Goal: Information Seeking & Learning: Learn about a topic

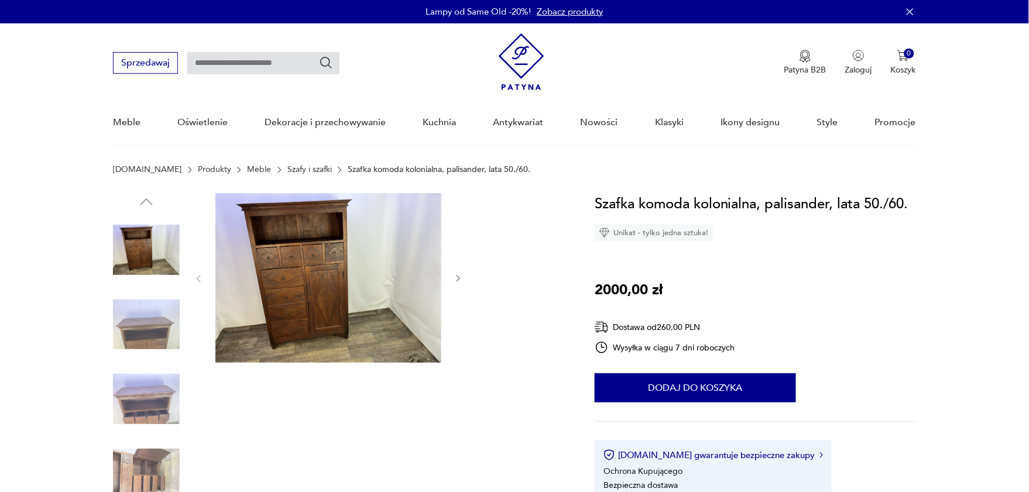
click at [456, 276] on icon "button" at bounding box center [459, 279] width 10 height 10
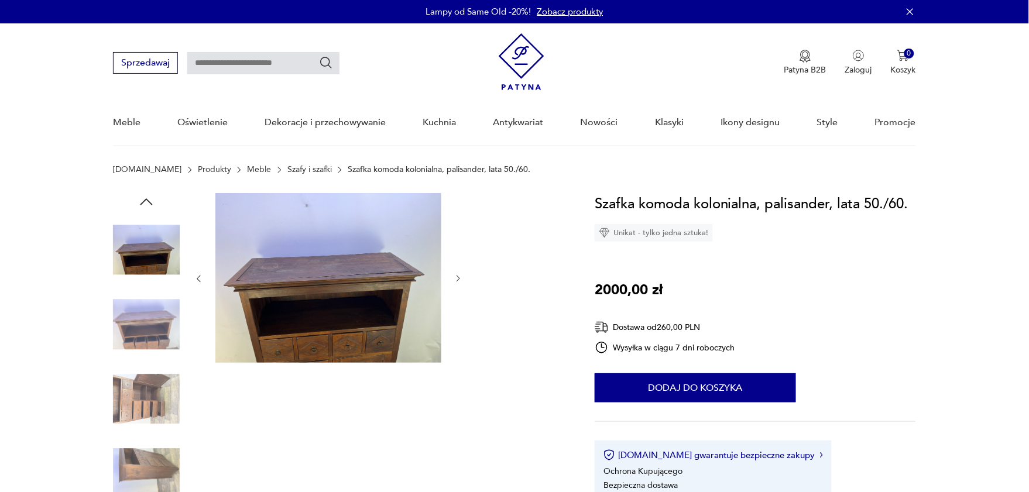
click at [456, 276] on icon "button" at bounding box center [459, 279] width 10 height 10
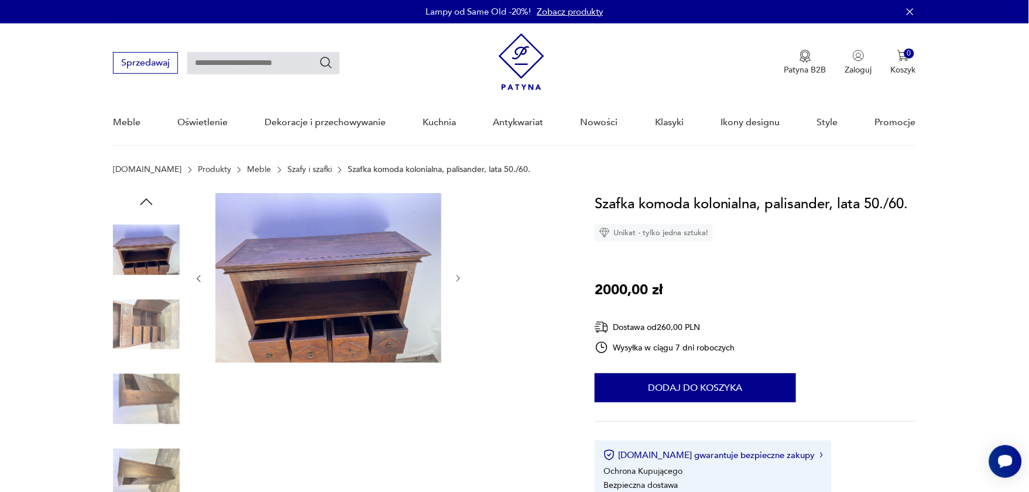
click at [456, 276] on icon "button" at bounding box center [459, 279] width 10 height 10
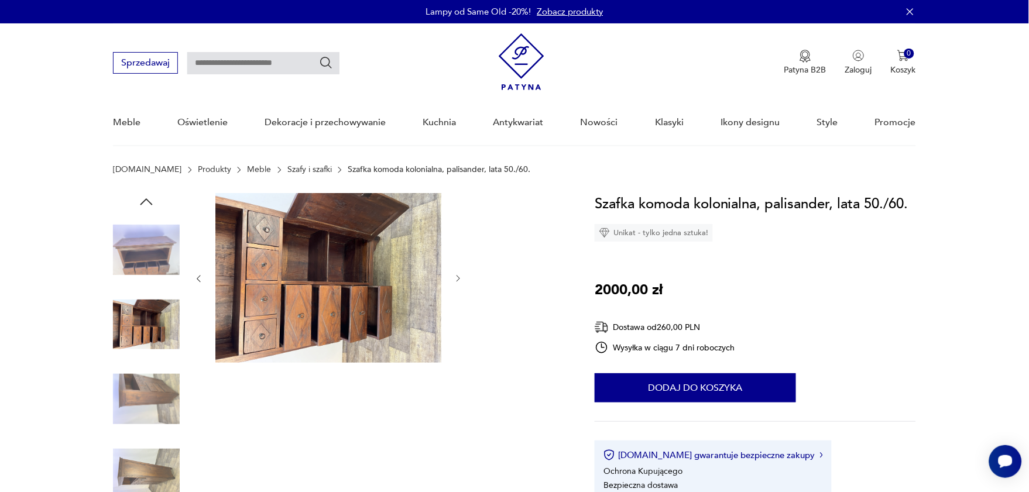
click at [456, 276] on icon "button" at bounding box center [459, 279] width 10 height 10
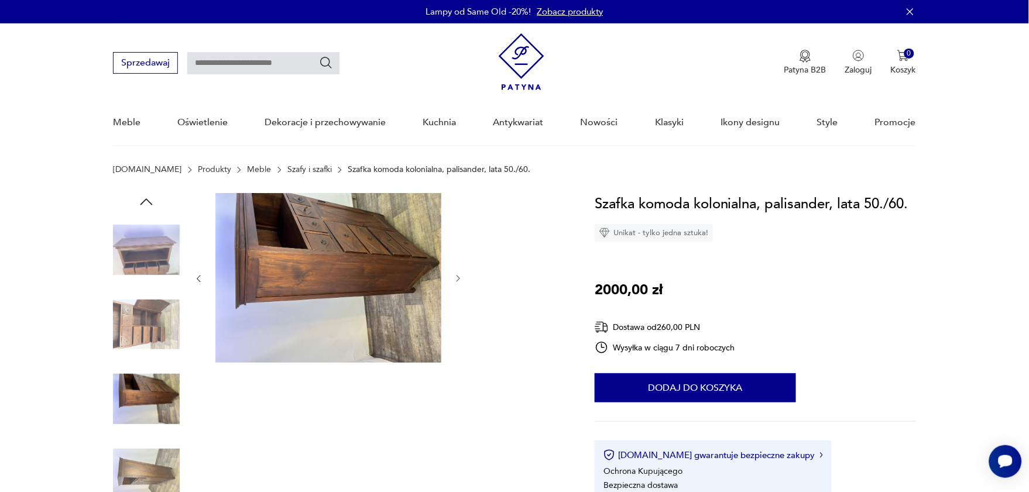
click at [456, 276] on icon "button" at bounding box center [459, 279] width 10 height 10
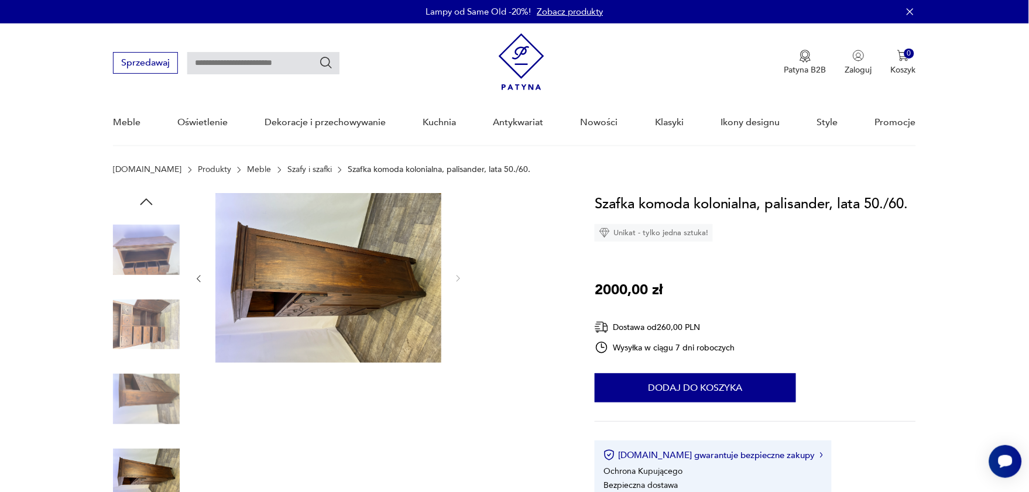
click at [456, 276] on icon "button" at bounding box center [459, 279] width 10 height 10
click at [142, 468] on img at bounding box center [146, 474] width 67 height 67
click at [145, 256] on img at bounding box center [146, 250] width 67 height 67
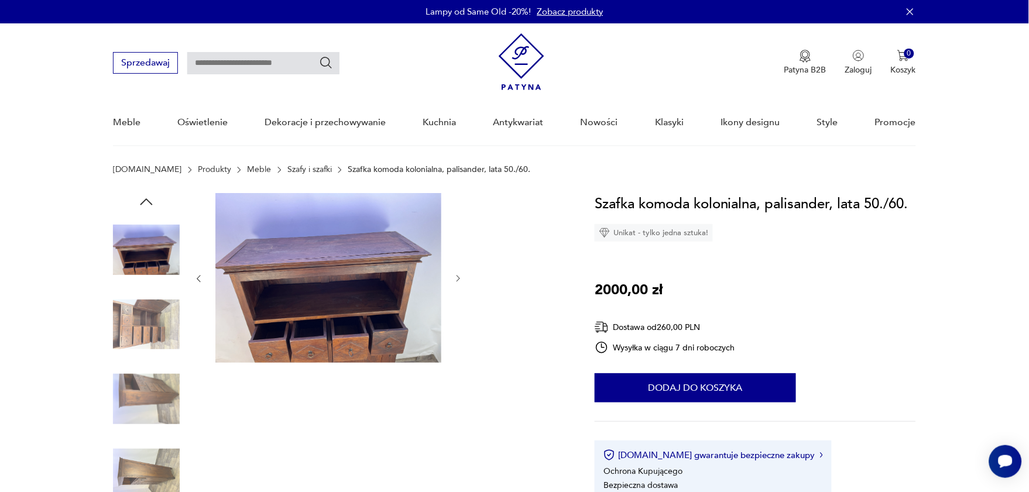
click at [144, 196] on icon "button" at bounding box center [147, 202] width 18 height 18
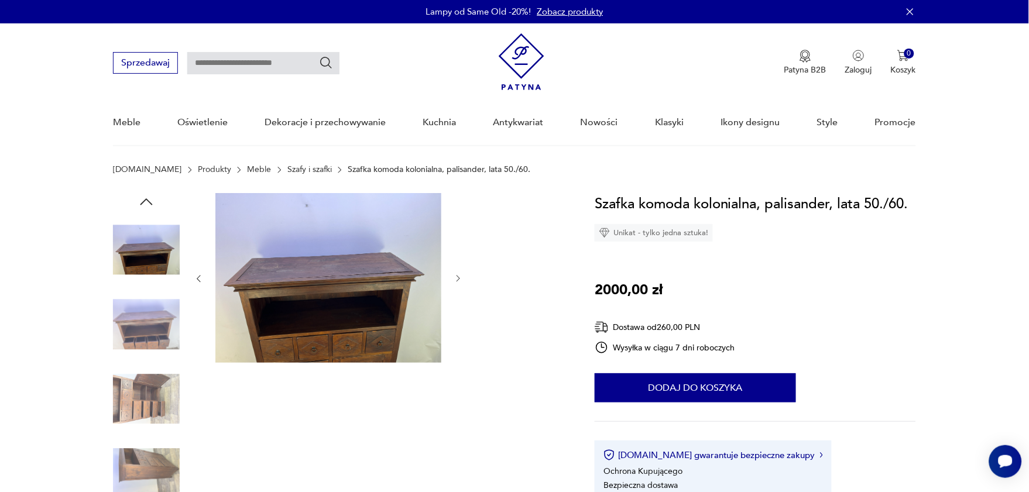
click at [148, 200] on icon "button" at bounding box center [147, 202] width 12 height 6
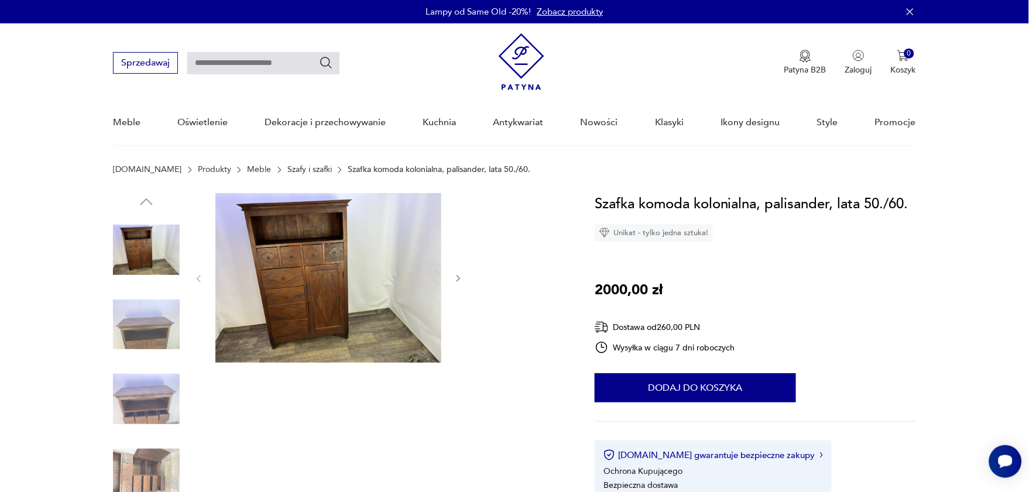
click at [149, 238] on img at bounding box center [146, 250] width 67 height 67
click at [317, 281] on img at bounding box center [328, 278] width 226 height 170
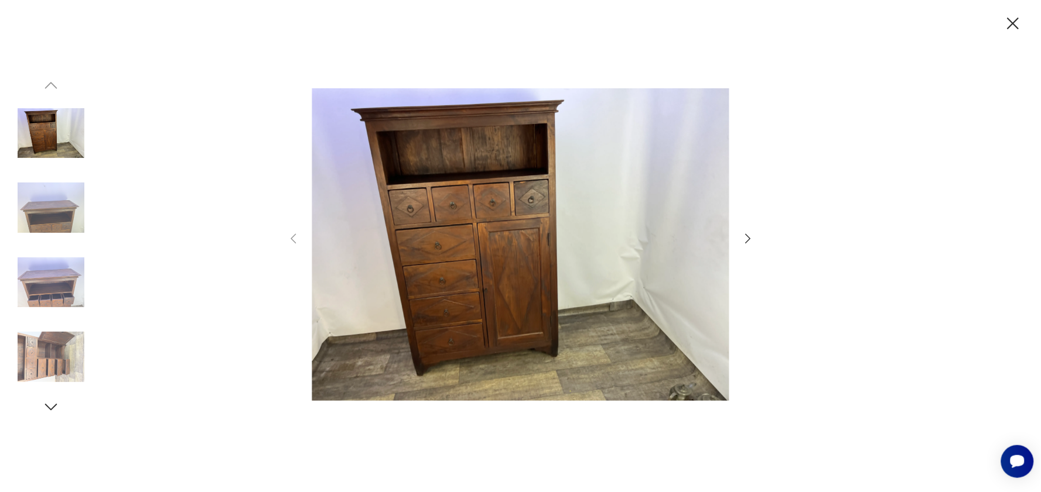
click at [747, 240] on icon "button" at bounding box center [748, 239] width 14 height 14
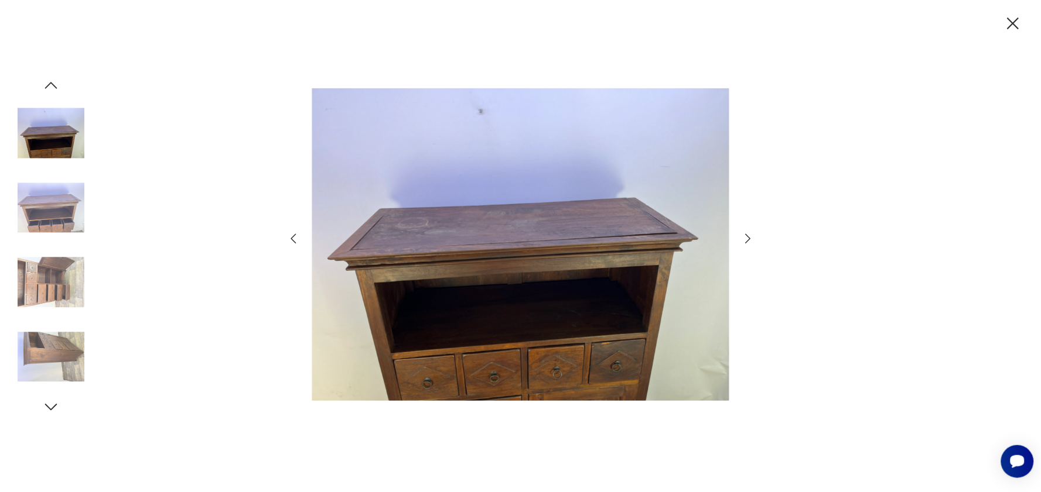
click at [747, 241] on icon "button" at bounding box center [748, 239] width 14 height 14
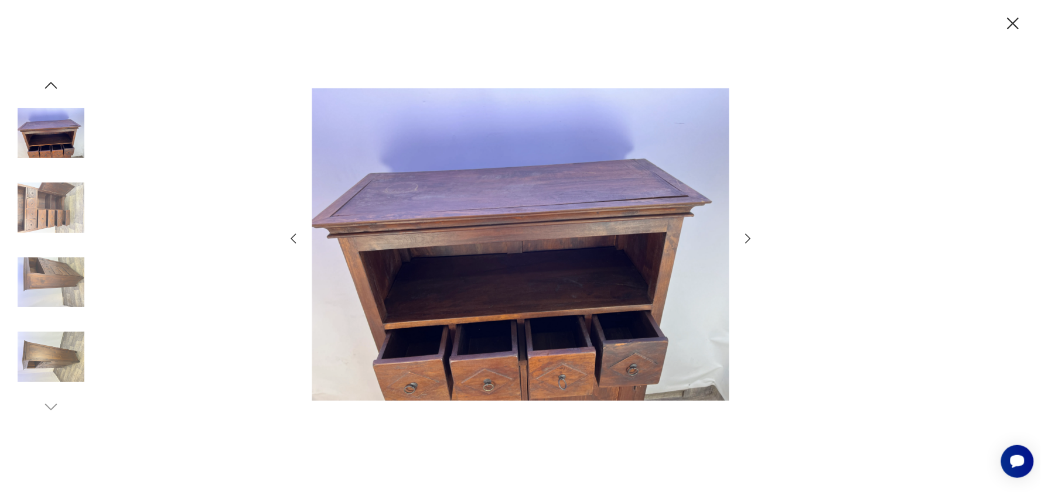
click at [747, 241] on icon "button" at bounding box center [748, 239] width 14 height 14
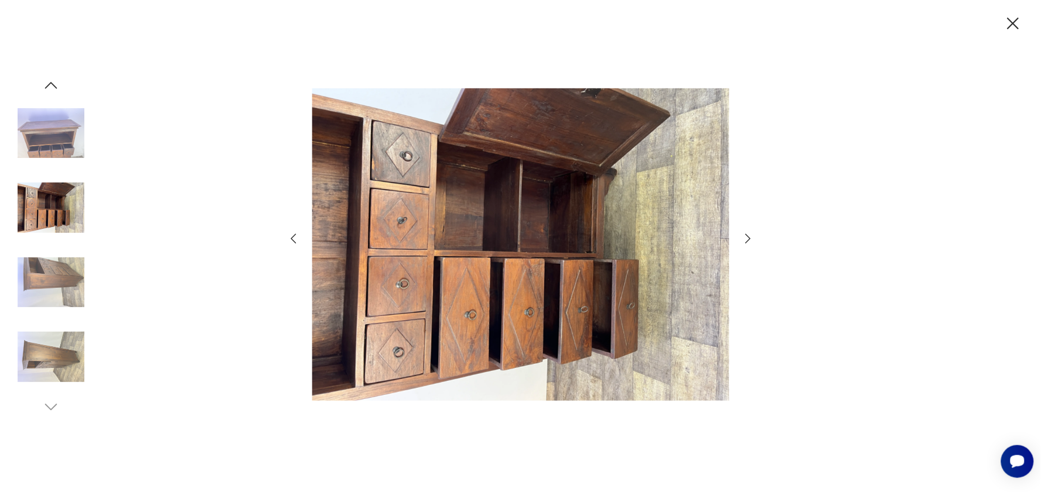
click at [747, 241] on icon "button" at bounding box center [748, 239] width 14 height 14
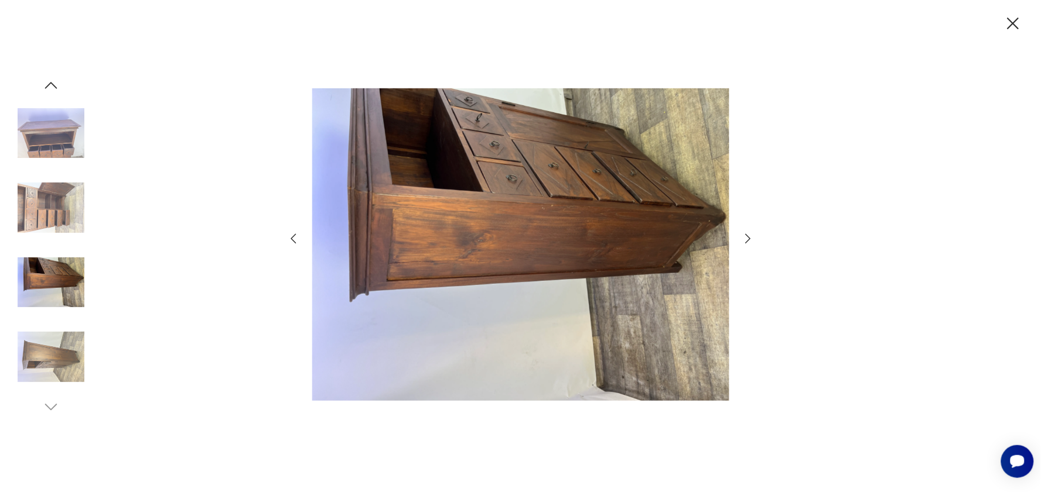
click at [747, 241] on icon "button" at bounding box center [748, 239] width 14 height 14
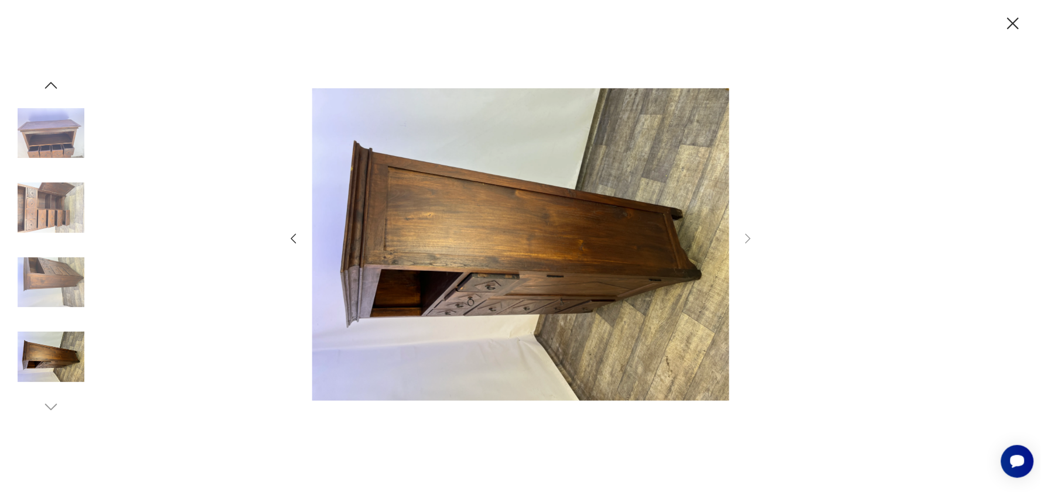
click at [1011, 21] on icon "button" at bounding box center [1013, 24] width 12 height 12
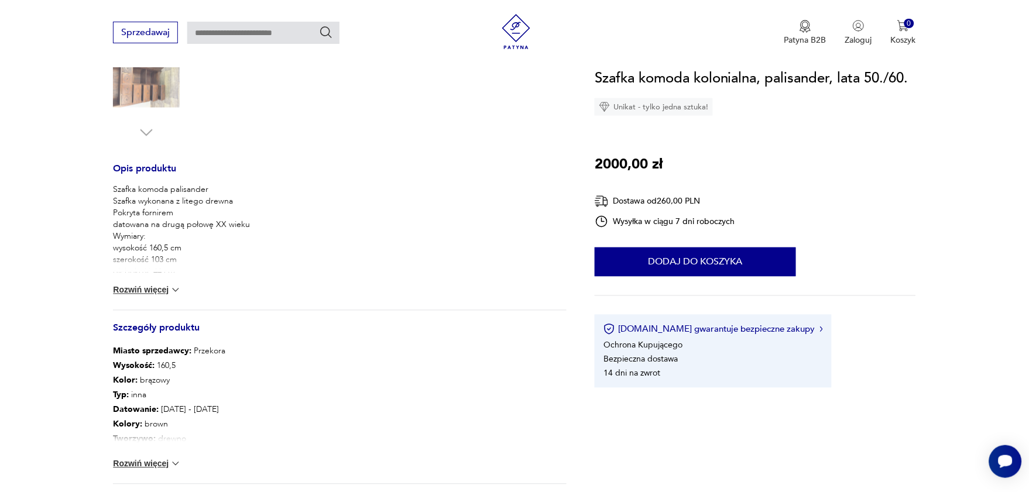
scroll to position [385, 0]
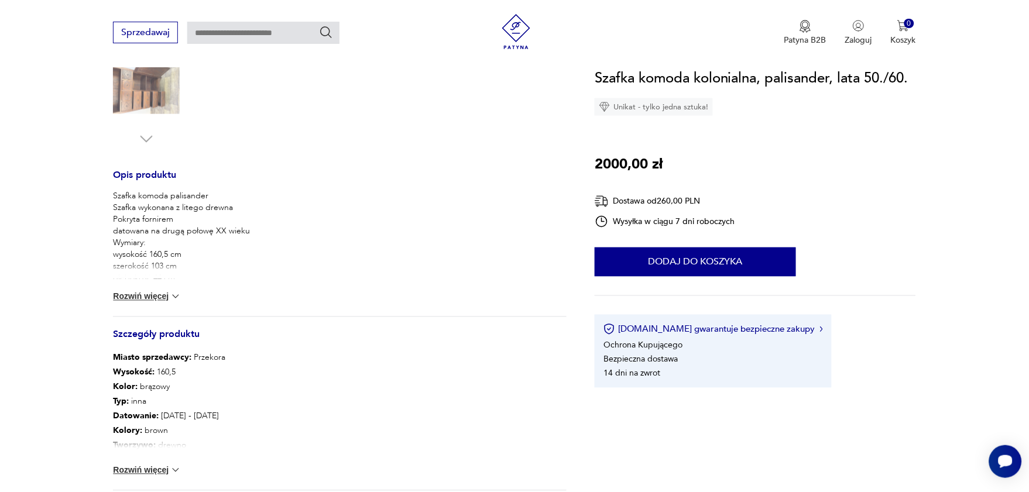
click at [173, 294] on img at bounding box center [176, 297] width 12 height 12
